Goal: Task Accomplishment & Management: Manage account settings

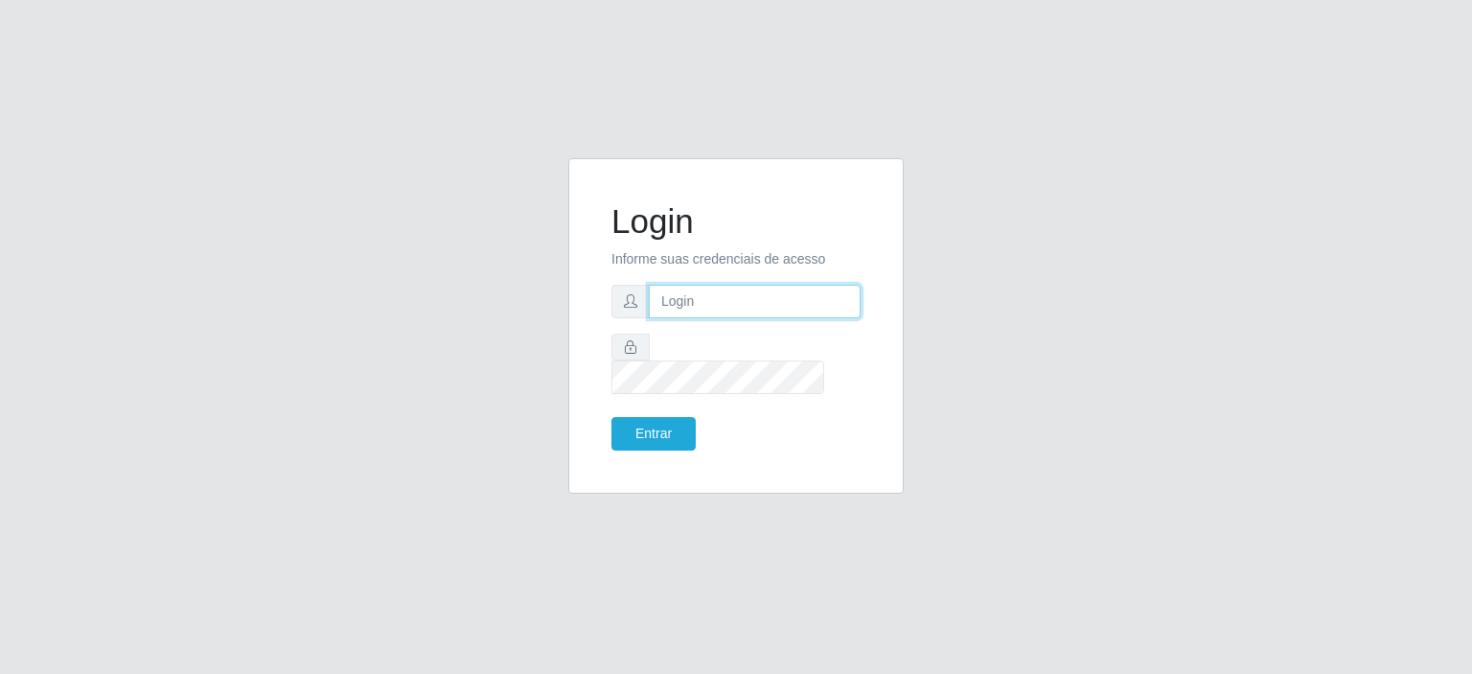
click at [679, 310] on input "text" at bounding box center [755, 302] width 212 height 34
type input "[EMAIL_ADDRESS][PERSON_NAME][DOMAIN_NAME]"
click at [670, 417] on button "Entrar" at bounding box center [653, 434] width 84 height 34
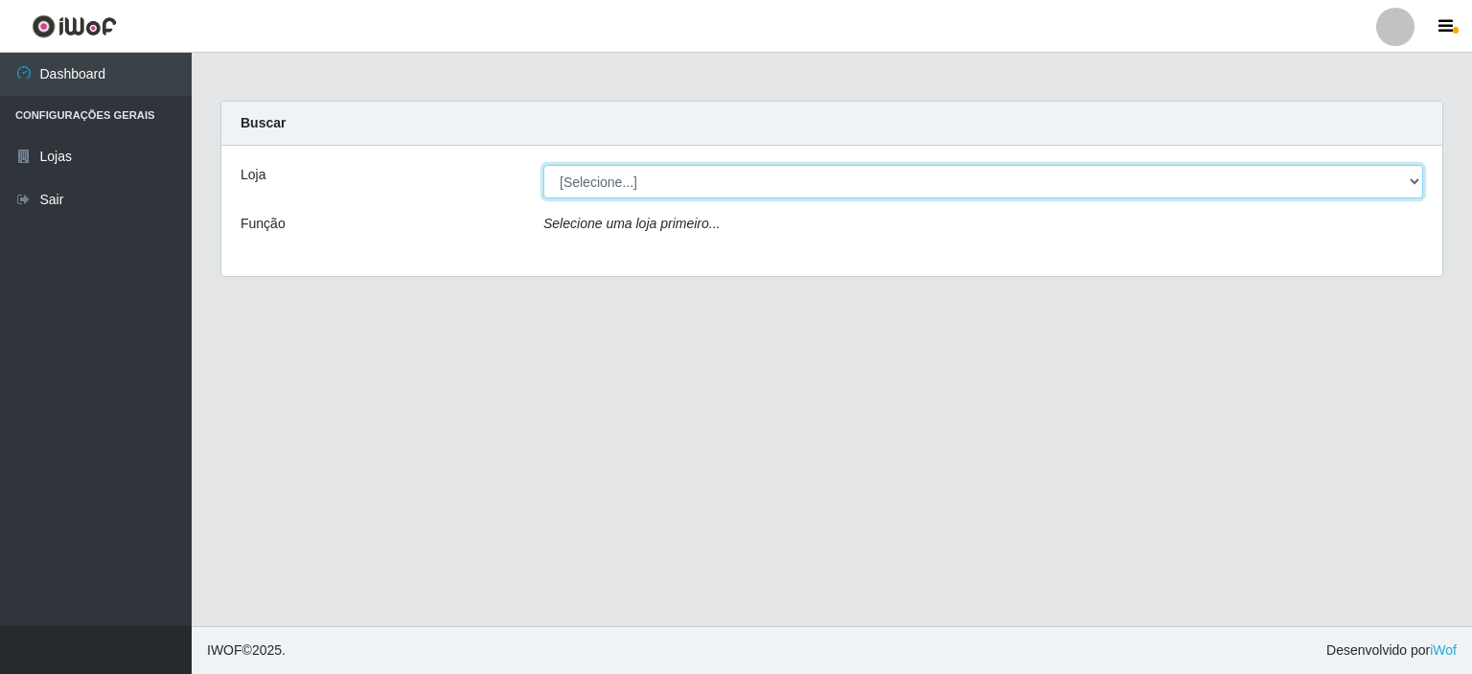
click at [574, 183] on select "[Selecione...] Corte Fácil - Unidade Planalto" at bounding box center [983, 182] width 880 height 34
select select "202"
click at [543, 165] on select "[Selecione...] Corte Fácil - Unidade Planalto" at bounding box center [983, 182] width 880 height 34
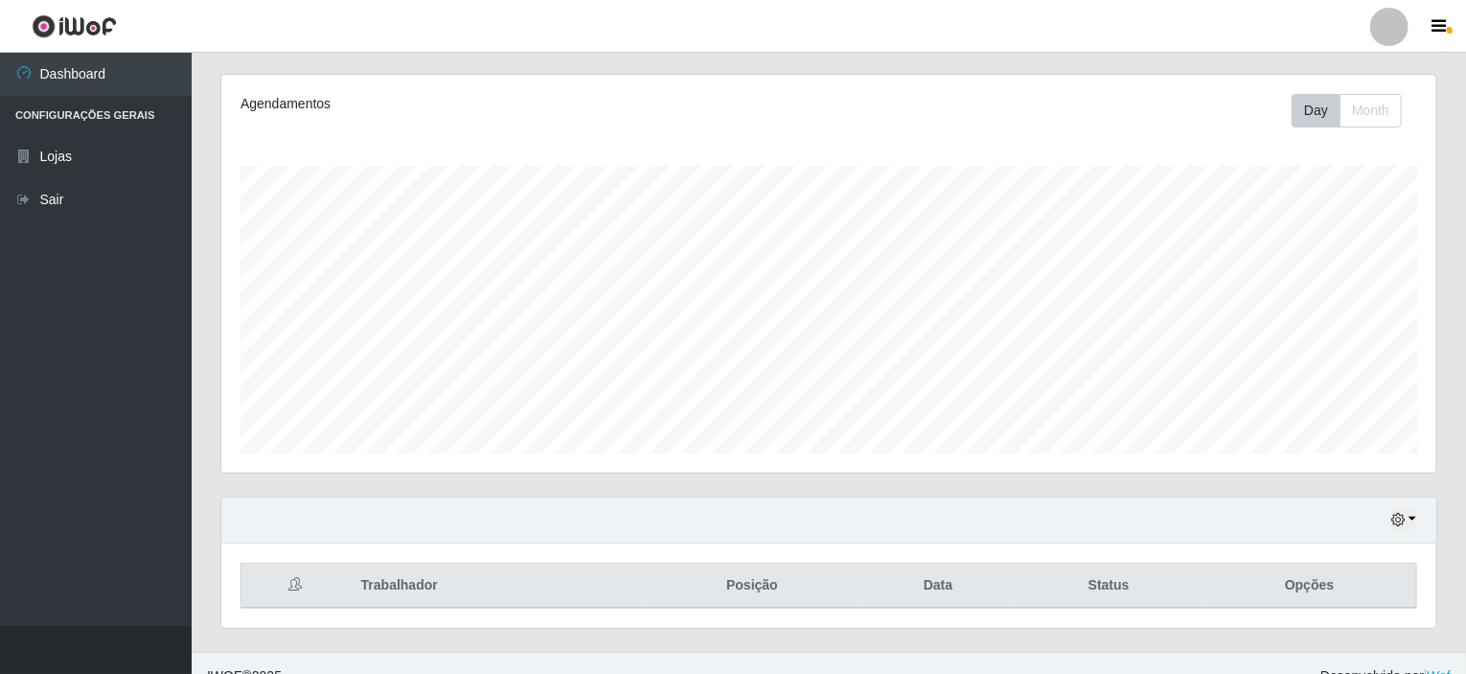
scroll to position [254, 0]
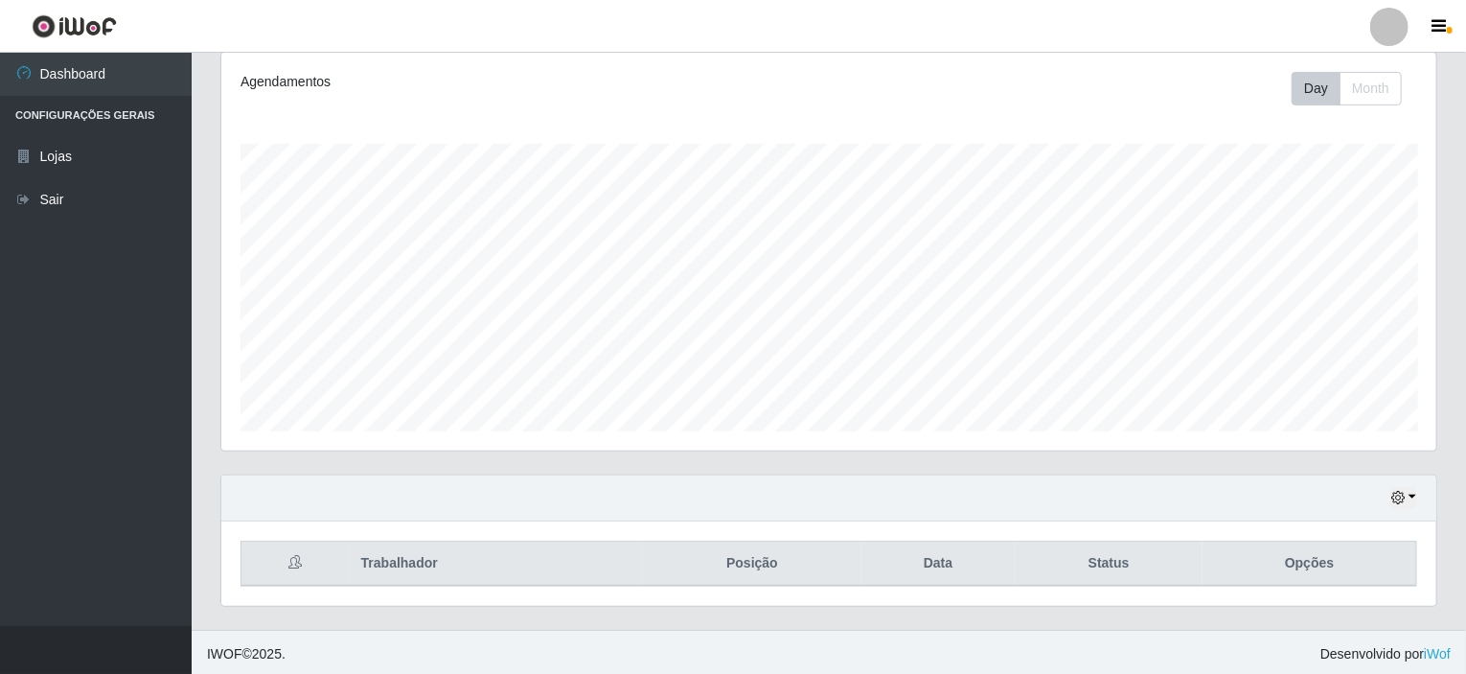
click at [1395, 508] on div "Hoje 1 dia 3 dias 1 Semana Não encerrados" at bounding box center [828, 498] width 1215 height 46
click at [1399, 500] on icon "button" at bounding box center [1397, 497] width 13 height 13
click at [1313, 417] on button "1 Semana" at bounding box center [1340, 427] width 151 height 40
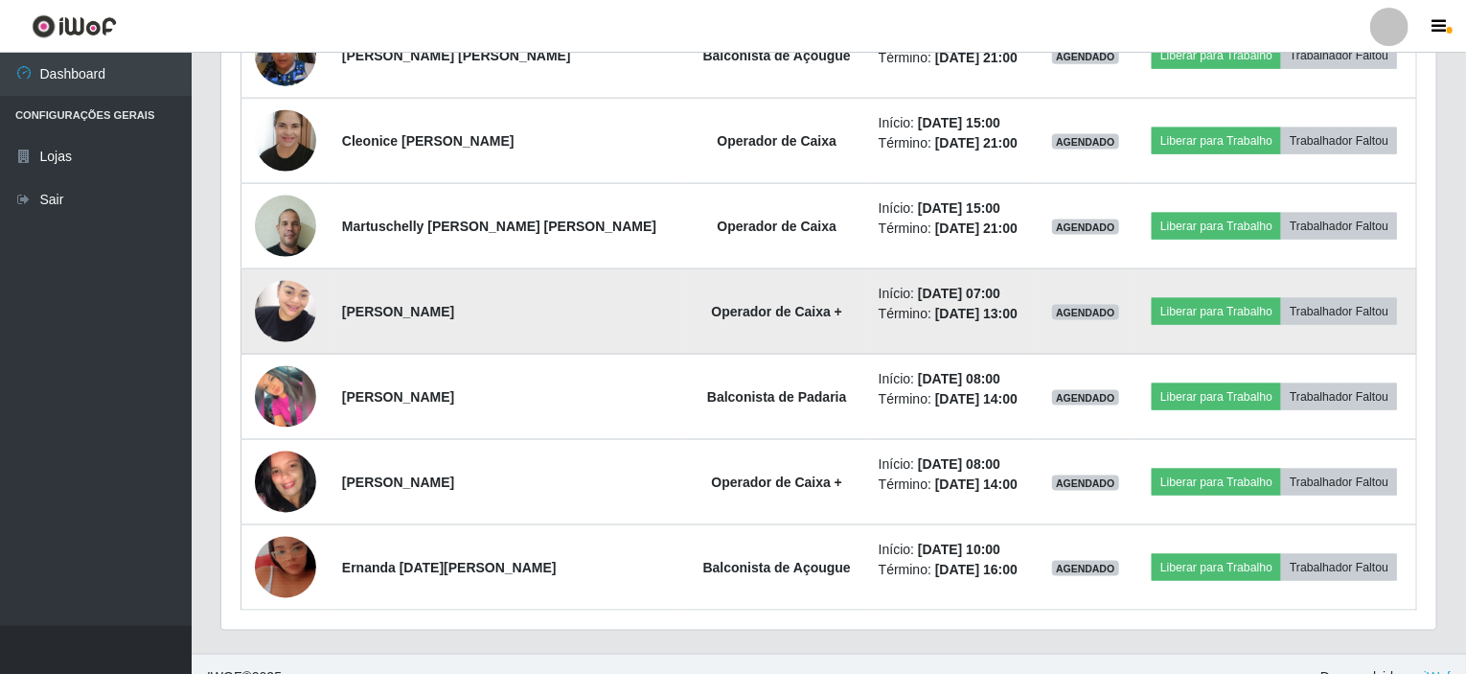
scroll to position [1275, 0]
